Goal: Information Seeking & Learning: Find specific fact

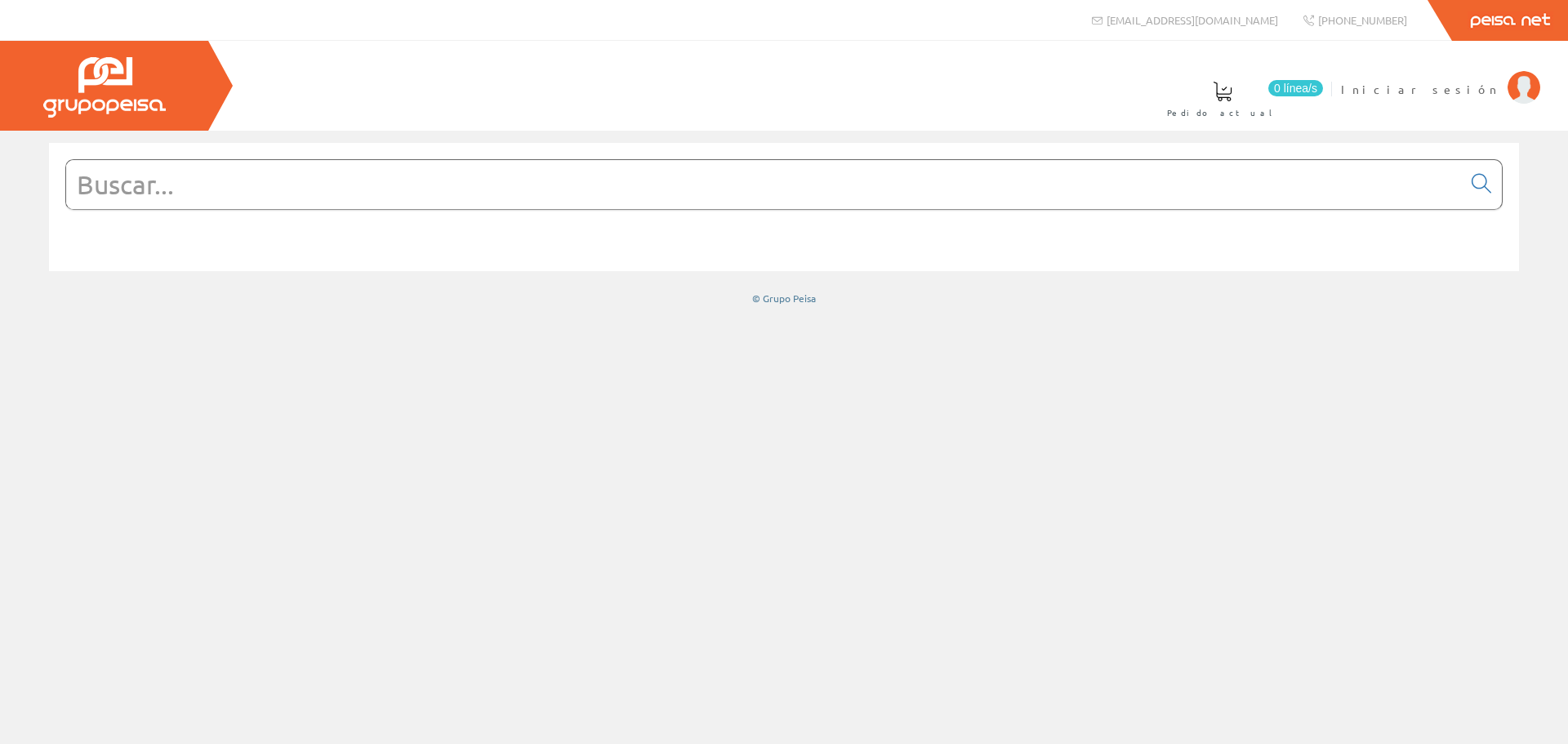
click at [234, 186] on input "text" at bounding box center [764, 185] width 1396 height 49
click at [1496, 85] on span "Iniciar sesión" at bounding box center [1420, 89] width 159 height 16
click at [486, 192] on input "text" at bounding box center [764, 185] width 1396 height 49
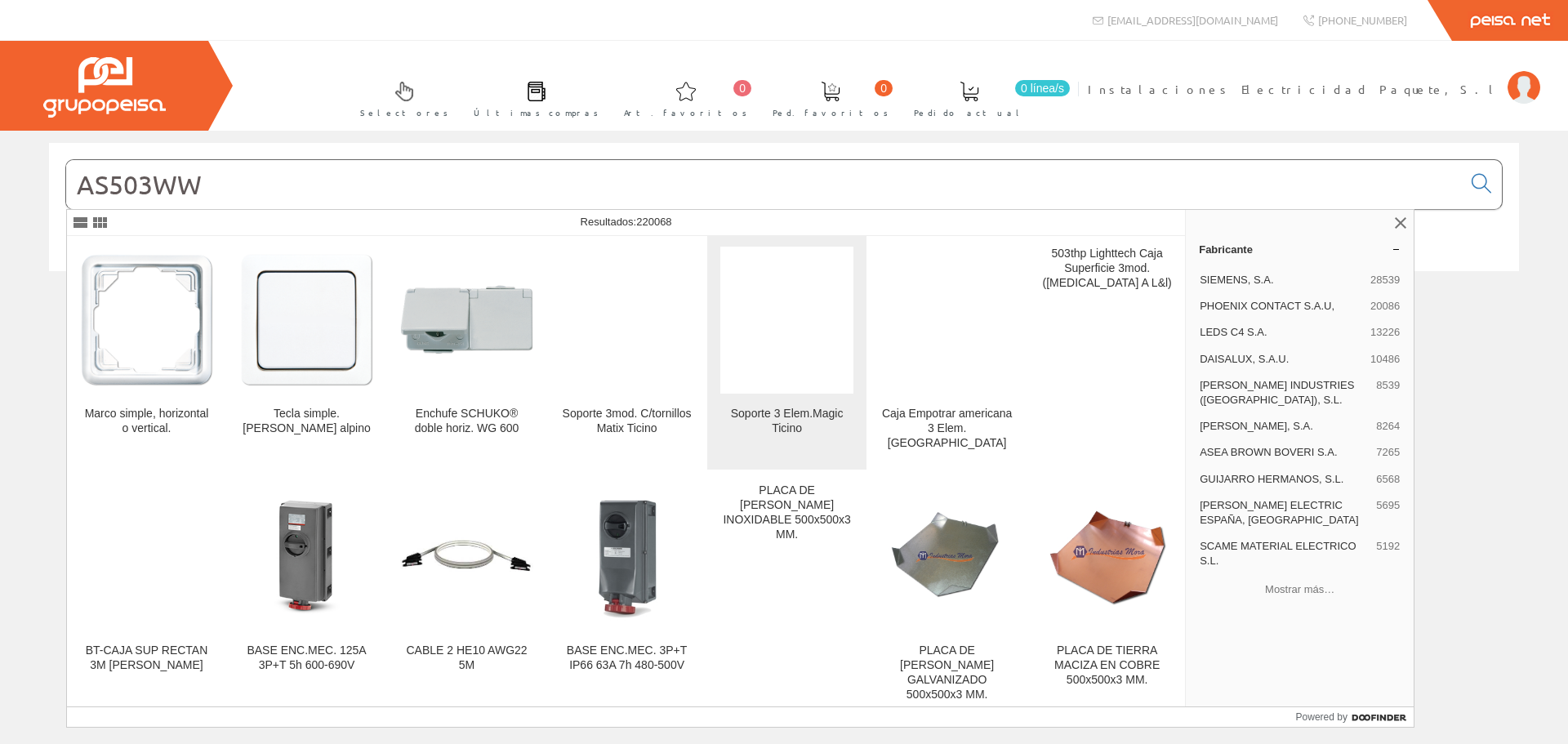
scroll to position [2276, 0]
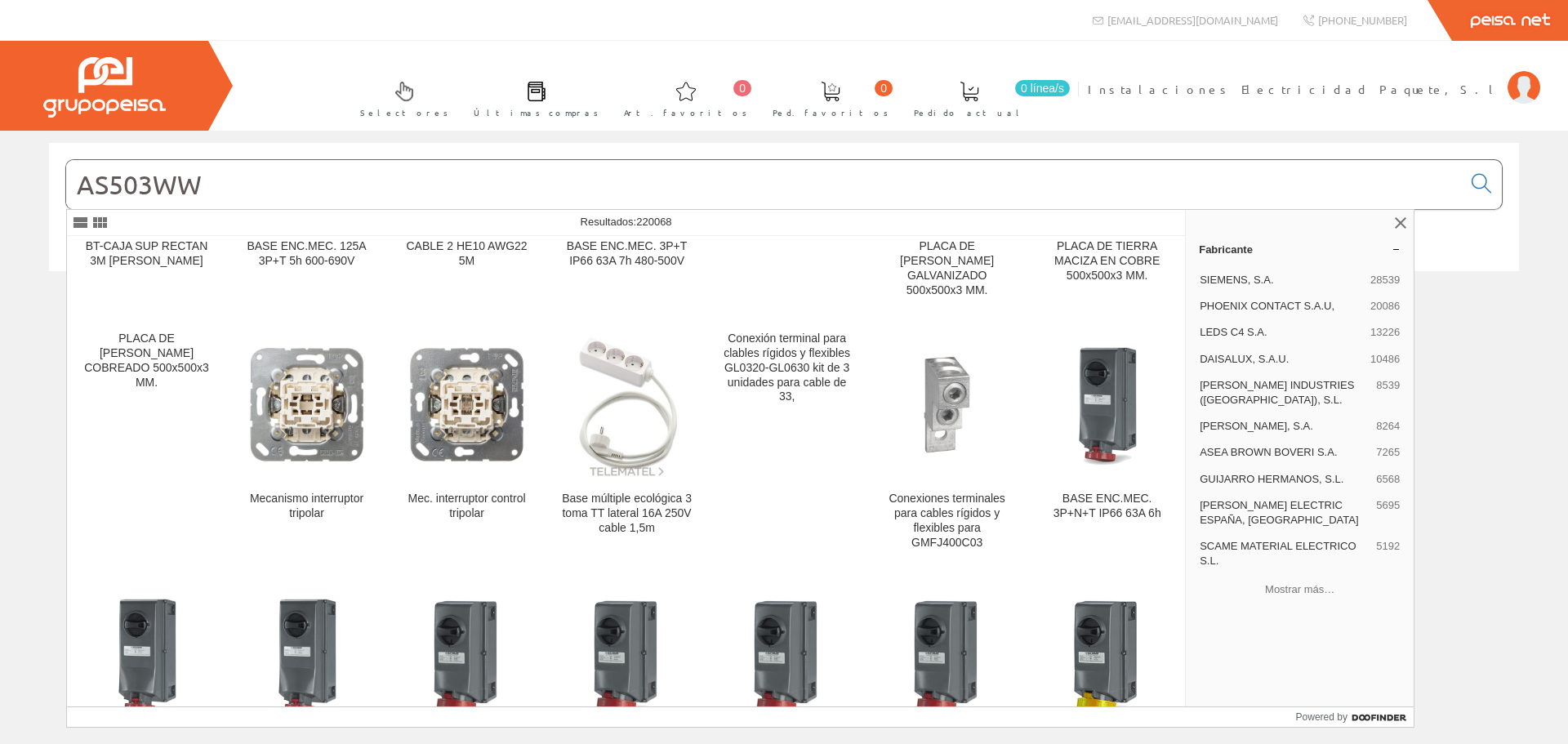
drag, startPoint x: 281, startPoint y: 190, endPoint x: 0, endPoint y: 133, distance: 286.7
click at [0, 135] on div "AS503WW © Grupo Peisa" at bounding box center [784, 224] width 1568 height 187
paste input "8"
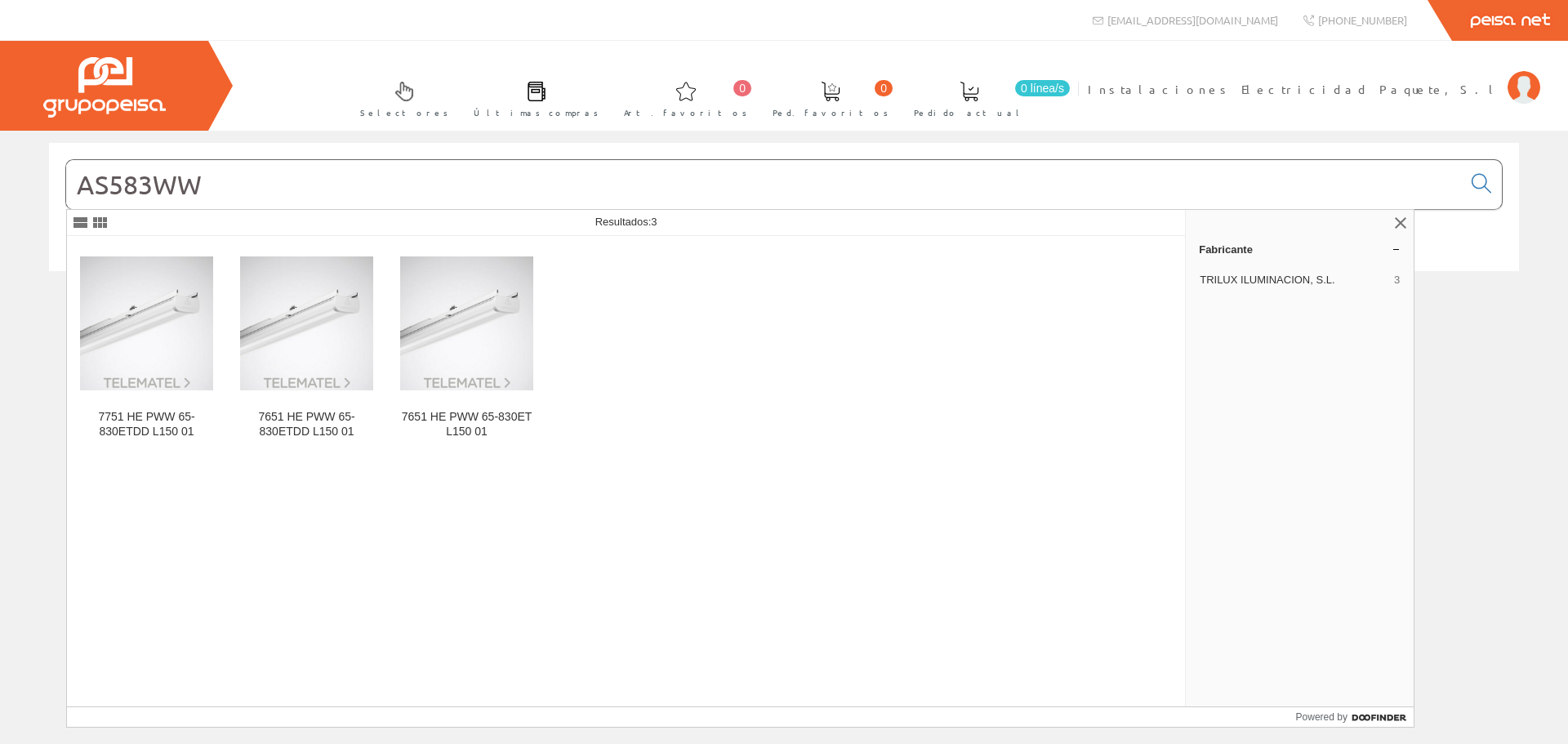
drag, startPoint x: 282, startPoint y: 187, endPoint x: 0, endPoint y: 155, distance: 283.8
click at [0, 156] on div "AS583WW © Grupo Peisa" at bounding box center [784, 224] width 1568 height 163
paste input "text"
type input "AS583WW"
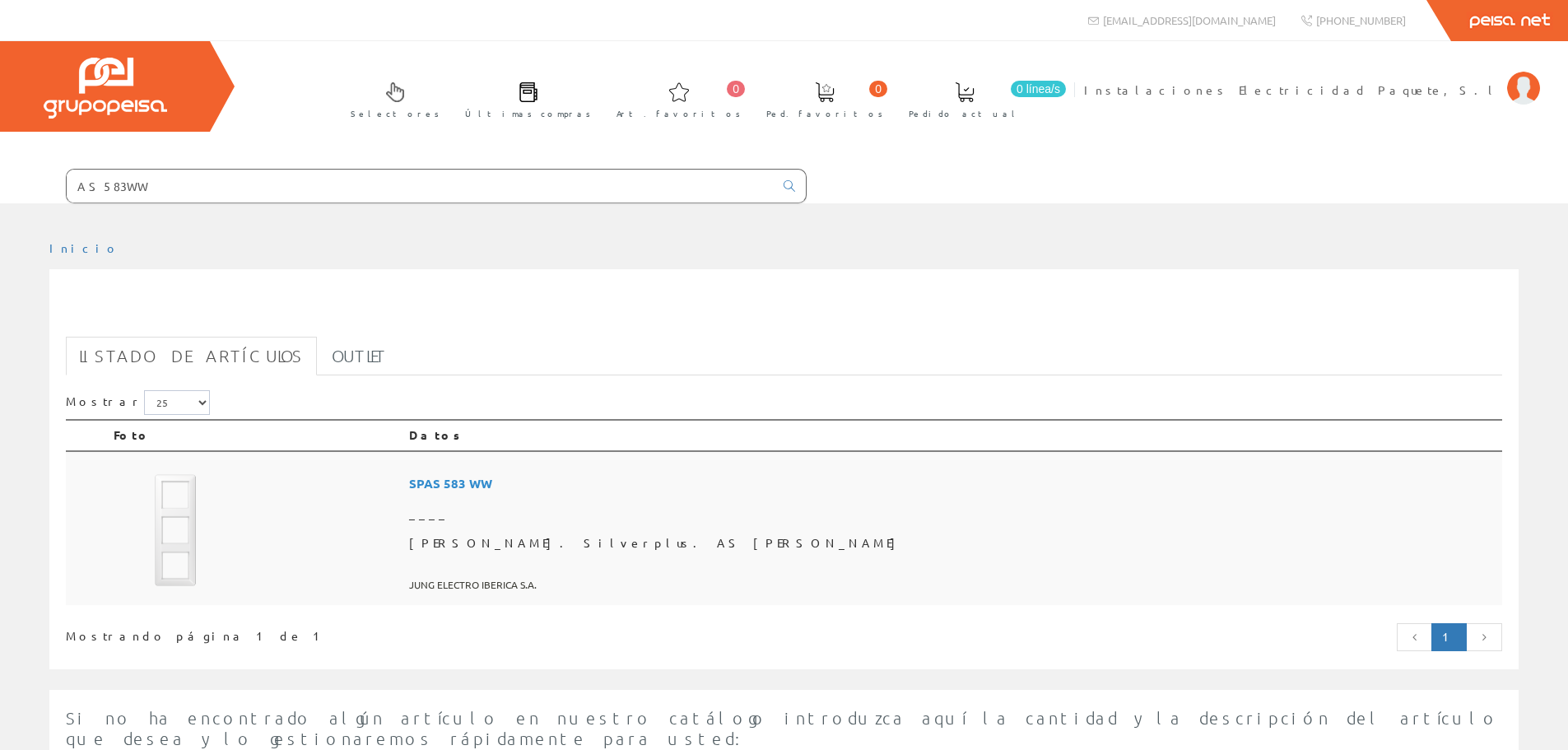
click at [213, 522] on img at bounding box center [175, 530] width 123 height 123
